Goal: Information Seeking & Learning: Check status

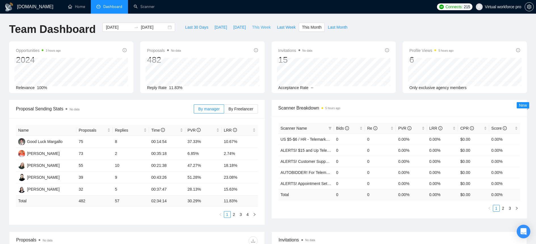
click at [270, 26] on span "This Week" at bounding box center [261, 27] width 19 height 6
type input "[DATE]"
click at [247, 216] on link "2" at bounding box center [248, 215] width 6 height 6
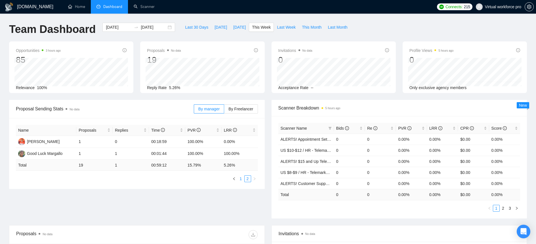
click at [242, 181] on link "1" at bounding box center [241, 179] width 6 height 6
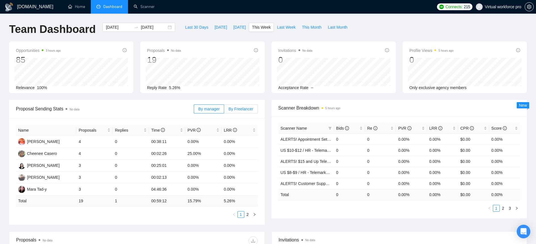
click at [242, 110] on span "By Freelancer" at bounding box center [241, 109] width 25 height 5
click at [224, 110] on input "By Freelancer" at bounding box center [224, 110] width 0 height 0
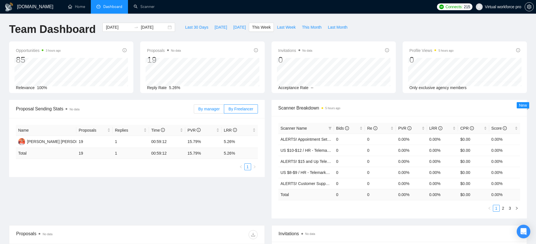
click at [205, 109] on span "By manager" at bounding box center [209, 109] width 21 height 5
click at [194, 110] on input "By manager" at bounding box center [194, 110] width 0 height 0
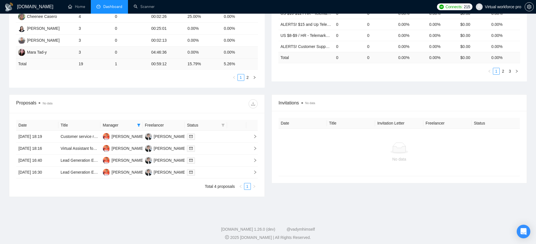
scroll to position [141, 0]
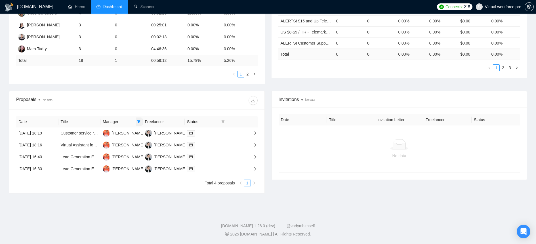
click at [137, 121] on icon "filter" at bounding box center [138, 121] width 3 height 3
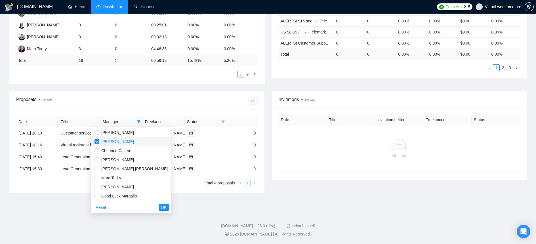
click at [95, 141] on input "checkbox" at bounding box center [97, 141] width 5 height 5
checkbox input "false"
click at [161, 209] on span "OK" at bounding box center [164, 207] width 6 height 6
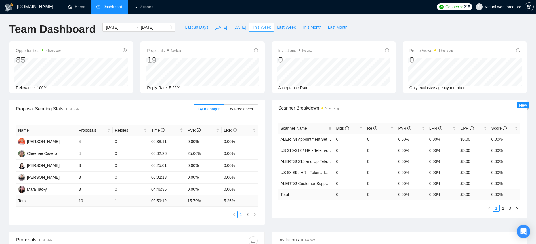
click at [264, 30] on span "This Week" at bounding box center [261, 27] width 19 height 6
click at [287, 30] on span "Last Week" at bounding box center [286, 27] width 19 height 6
type input "[DATE]"
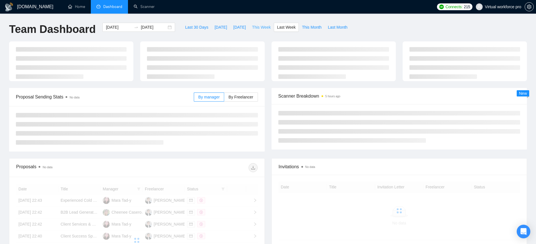
click at [263, 29] on span "This Week" at bounding box center [261, 27] width 19 height 6
type input "[DATE]"
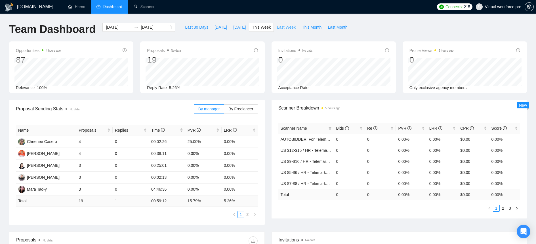
click at [286, 29] on span "Last Week" at bounding box center [286, 27] width 19 height 6
type input "[DATE]"
drag, startPoint x: 308, startPoint y: 30, endPoint x: 301, endPoint y: 34, distance: 8.5
click at [308, 30] on span "This Month" at bounding box center [312, 27] width 20 height 6
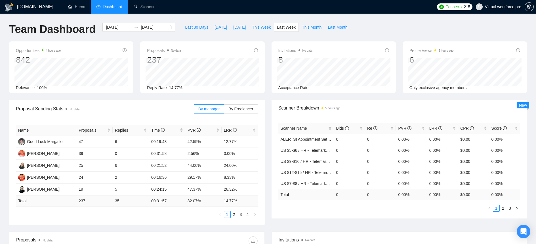
type input "[DATE]"
click at [268, 28] on span "This Week" at bounding box center [261, 27] width 19 height 6
type input "[DATE]"
